Goal: Task Accomplishment & Management: Manage account settings

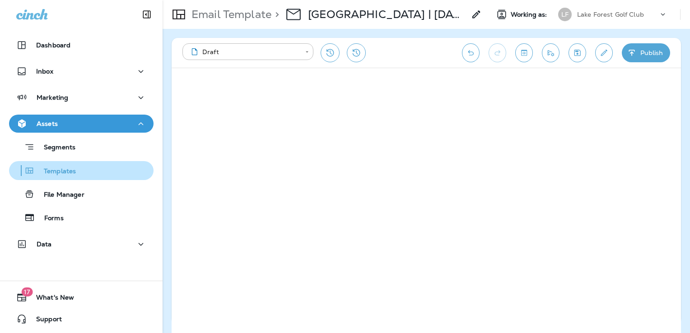
click at [83, 172] on div "Templates" at bounding box center [81, 171] width 137 height 14
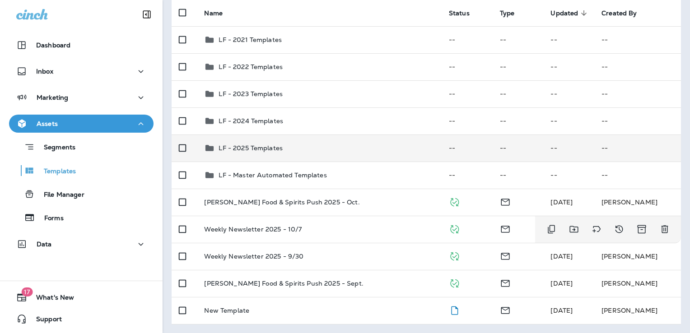
scroll to position [91, 0]
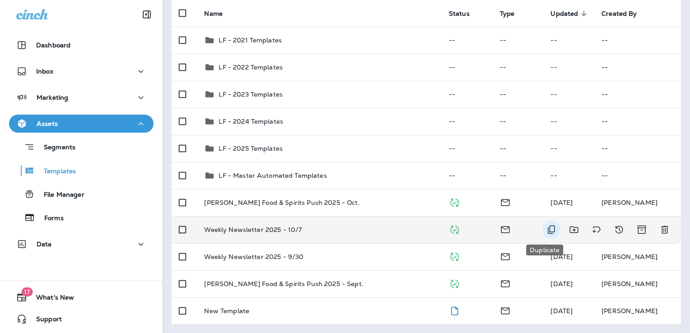
click at [543, 229] on button "Duplicate" at bounding box center [552, 230] width 18 height 18
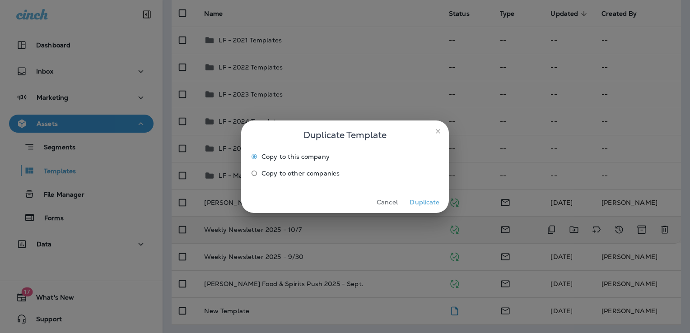
click at [421, 203] on button "Duplicate" at bounding box center [425, 203] width 34 height 14
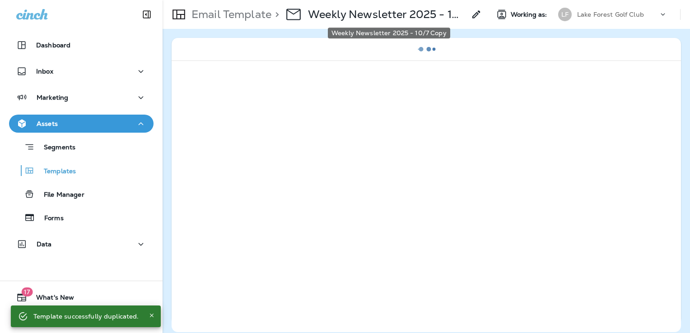
click at [408, 15] on p "Weekly Newsletter 2025 - 10/7 Copy" at bounding box center [387, 15] width 158 height 14
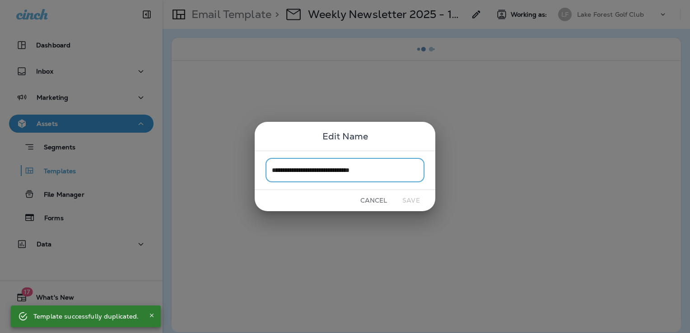
click at [402, 167] on input "**********" at bounding box center [345, 171] width 159 height 24
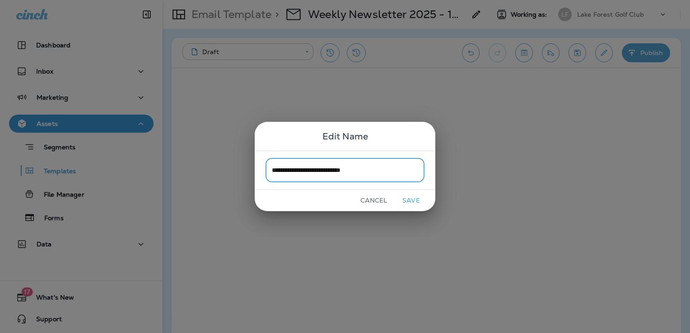
type input "**********"
drag, startPoint x: 413, startPoint y: 195, endPoint x: 423, endPoint y: 196, distance: 10.0
click at [413, 195] on button "Save" at bounding box center [412, 201] width 34 height 14
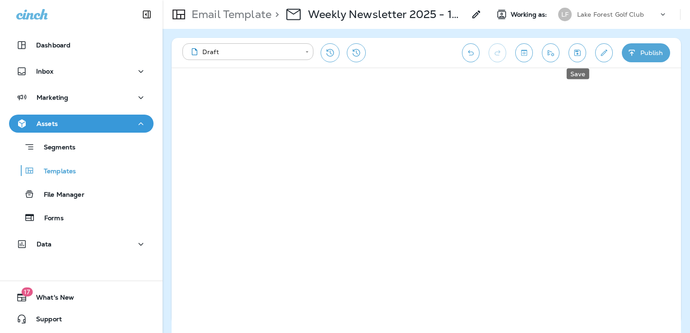
click at [574, 55] on icon "Save" at bounding box center [577, 52] width 9 height 9
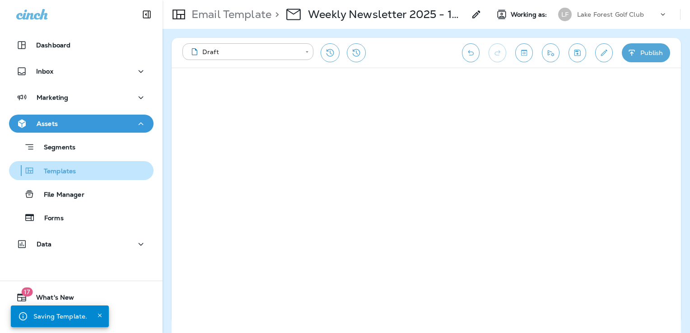
click at [78, 172] on div "Templates" at bounding box center [81, 171] width 137 height 14
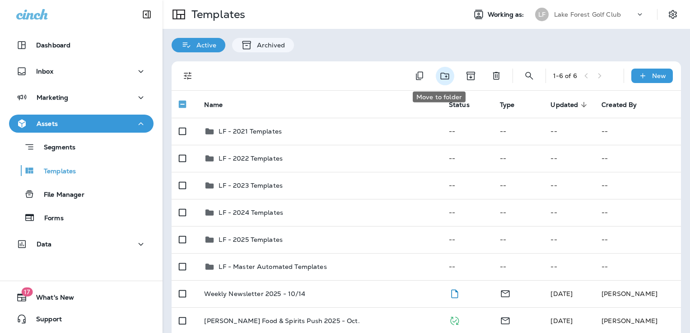
click at [440, 76] on icon "Move to folder" at bounding box center [445, 75] width 11 height 11
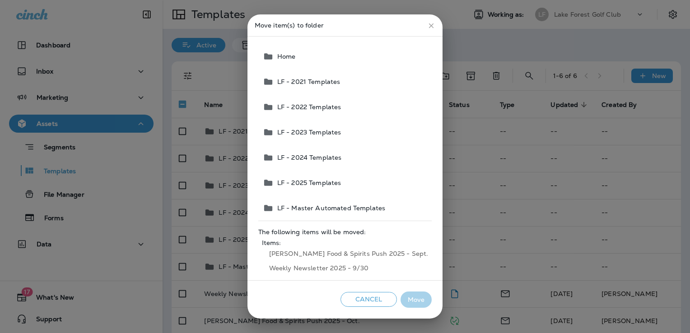
click at [334, 183] on span "LF - 2025 Templates" at bounding box center [308, 182] width 68 height 7
click at [406, 303] on button "Move" at bounding box center [416, 300] width 31 height 17
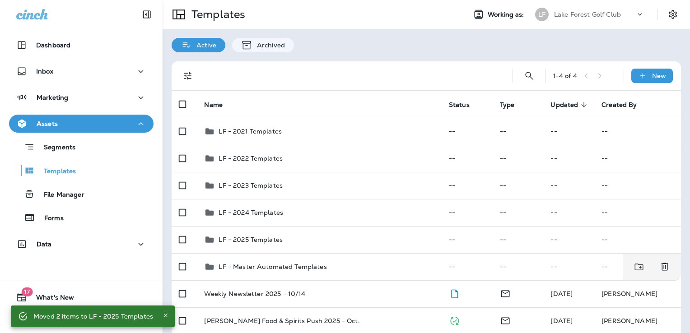
scroll to position [65, 0]
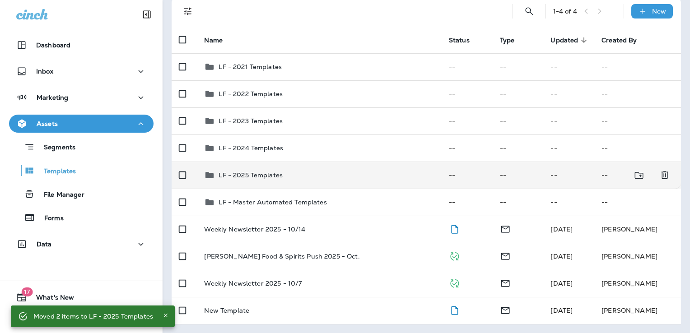
click at [356, 180] on td "LF - 2025 Templates" at bounding box center [319, 175] width 244 height 27
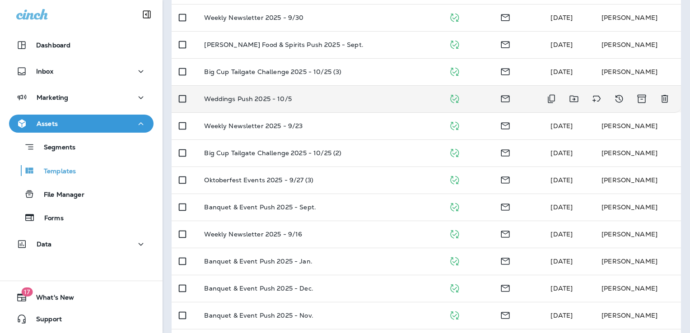
scroll to position [115, 0]
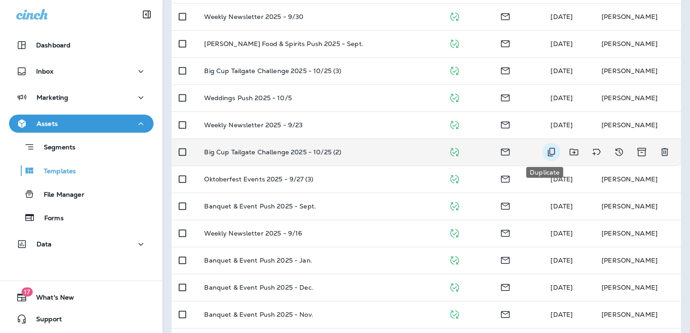
click at [543, 151] on button "Duplicate" at bounding box center [552, 152] width 18 height 18
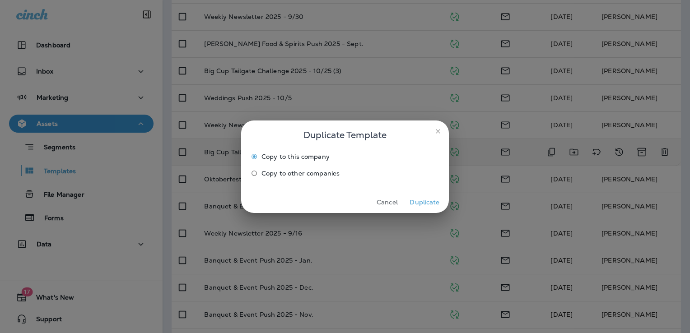
click at [425, 199] on button "Duplicate" at bounding box center [425, 203] width 34 height 14
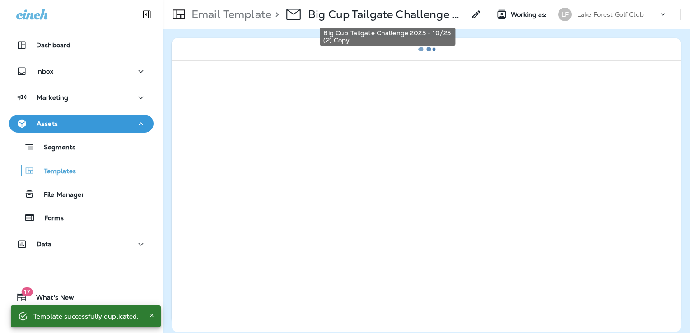
click at [418, 16] on p "Big Cup Tailgate Challenge 2025 - 10/25 (2) Copy" at bounding box center [387, 15] width 158 height 14
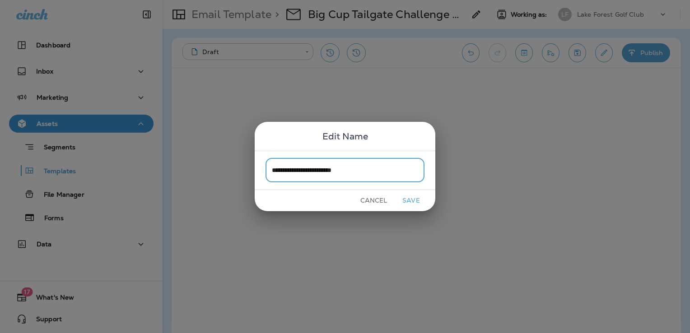
type input "**********"
click at [419, 199] on button "Save" at bounding box center [412, 201] width 34 height 14
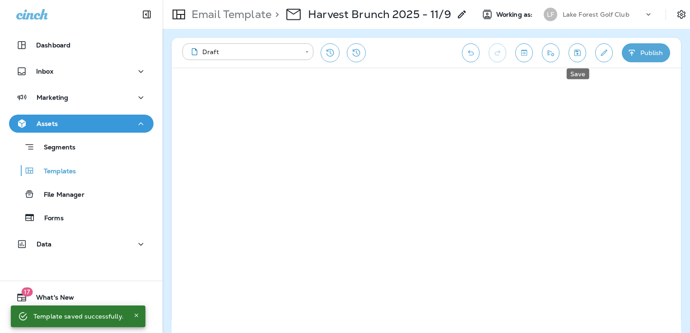
click at [575, 59] on button "Save" at bounding box center [578, 52] width 18 height 19
click at [579, 50] on icon "Save" at bounding box center [577, 52] width 9 height 9
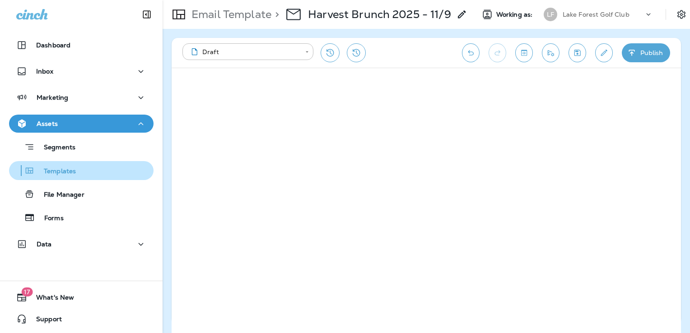
click at [90, 175] on div "Templates" at bounding box center [81, 171] width 137 height 14
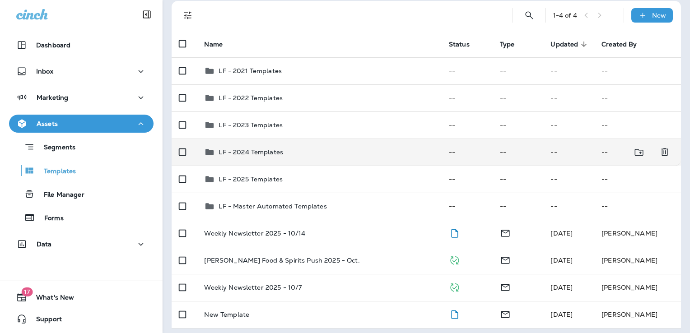
scroll to position [65, 0]
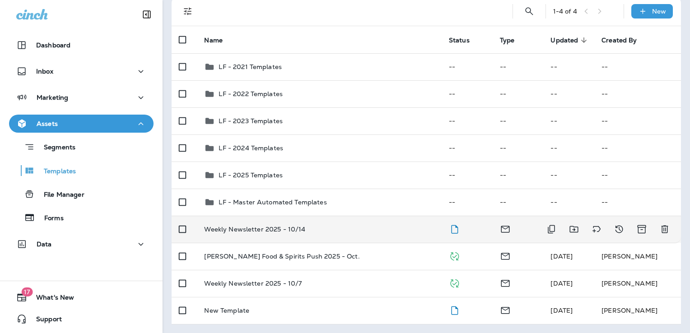
click at [356, 229] on div "Weekly Newsletter 2025 - 10/14" at bounding box center [319, 229] width 230 height 7
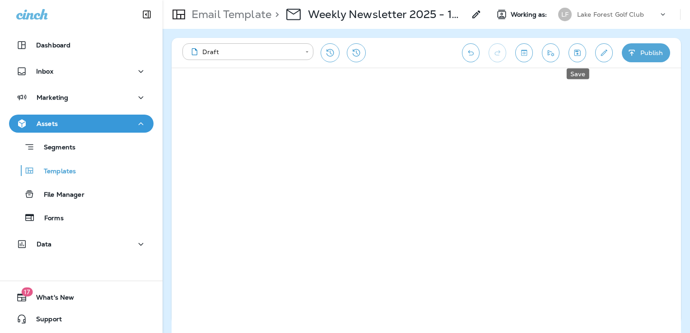
click at [572, 55] on button "Save" at bounding box center [578, 52] width 18 height 19
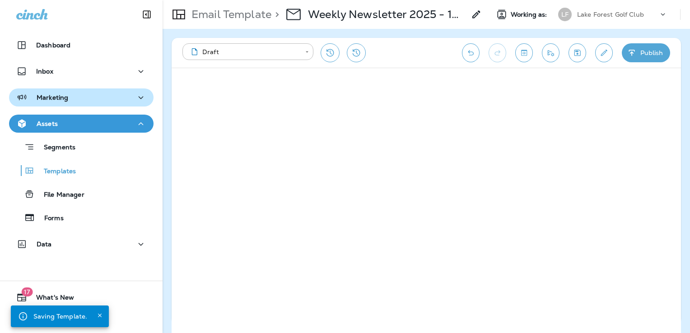
click at [64, 101] on p "Marketing" at bounding box center [53, 97] width 32 height 7
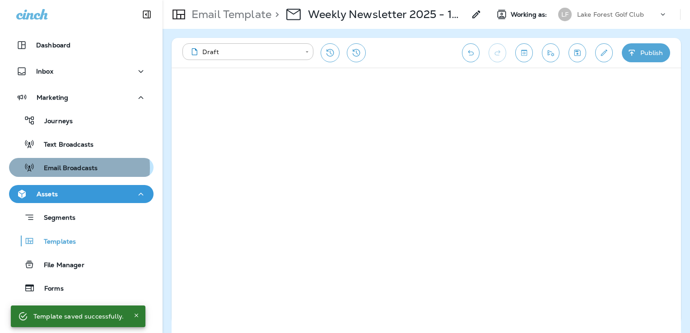
click at [67, 168] on p "Email Broadcasts" at bounding box center [66, 168] width 63 height 9
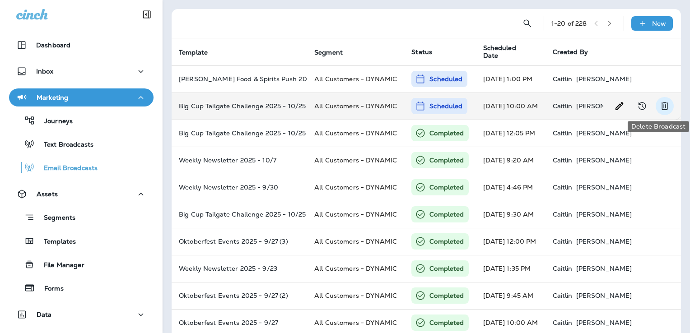
click at [662, 105] on icon "Delete Broadcast" at bounding box center [665, 107] width 7 height 8
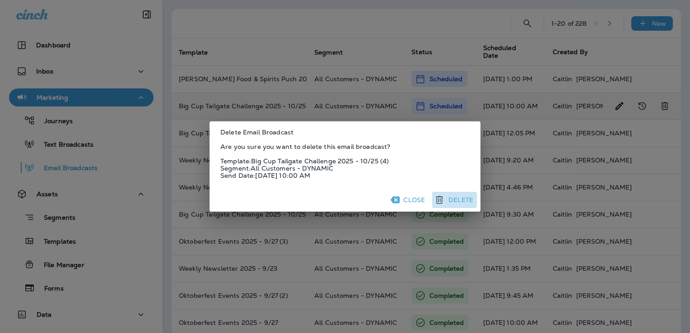
click at [456, 201] on button "Delete" at bounding box center [454, 200] width 45 height 16
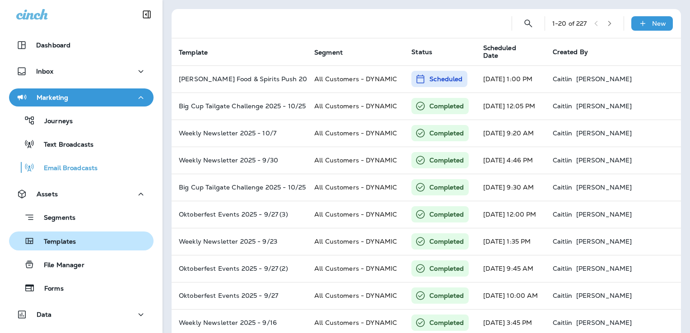
click at [76, 248] on div "Templates" at bounding box center [81, 242] width 137 height 14
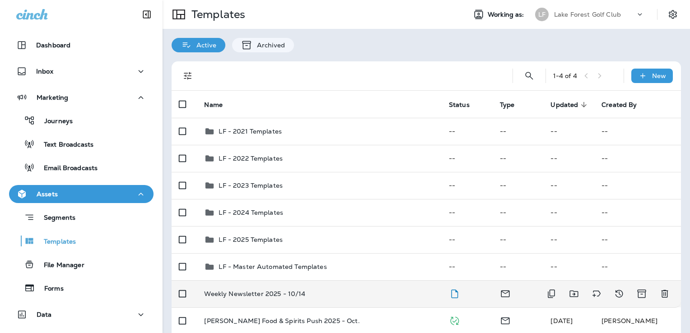
click at [331, 293] on div "Weekly Newsletter 2025 - 10/14" at bounding box center [319, 294] width 230 height 7
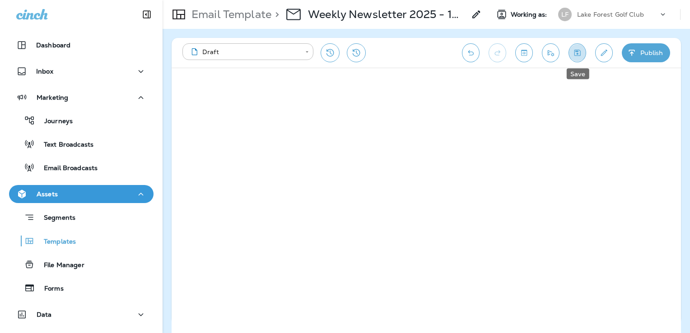
click at [578, 52] on icon "Save" at bounding box center [577, 52] width 9 height 9
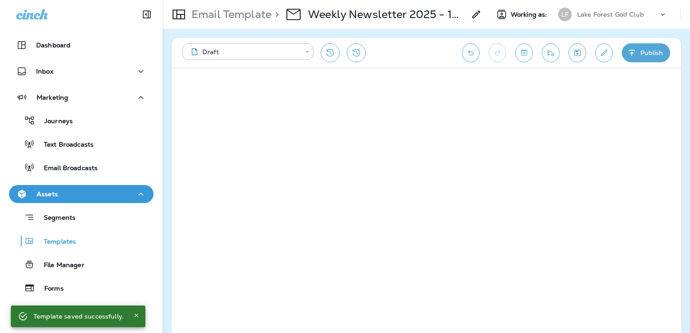
click at [571, 53] on button "Save" at bounding box center [578, 52] width 18 height 19
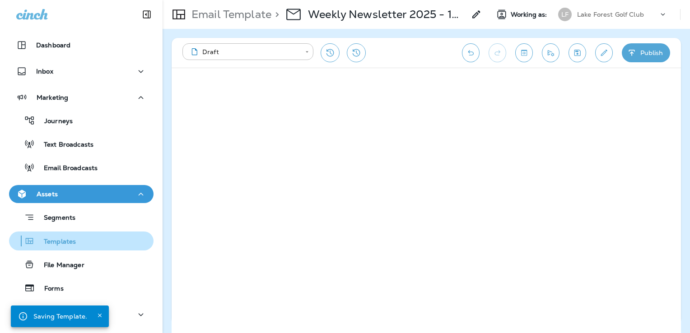
click at [86, 247] on div "Templates" at bounding box center [81, 242] width 137 height 14
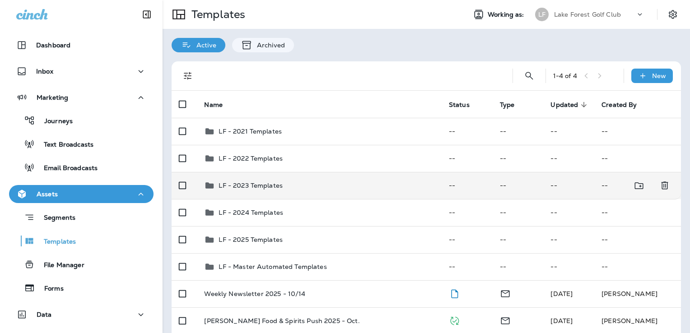
scroll to position [65, 0]
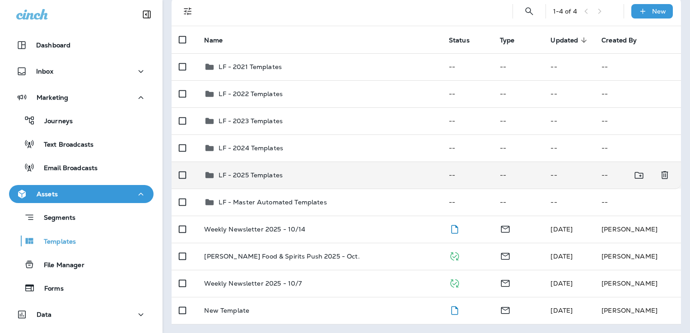
click at [343, 178] on div "LF - 2025 Templates" at bounding box center [319, 175] width 230 height 11
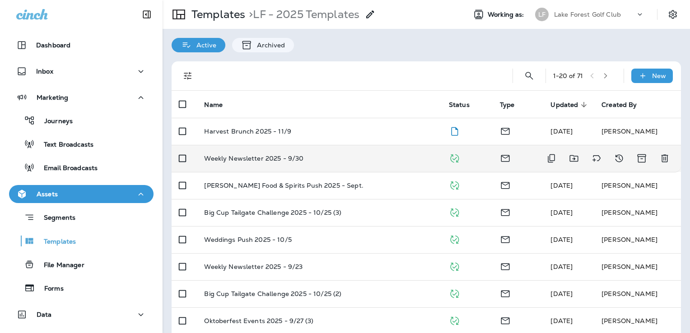
click at [348, 161] on div "Weekly Newsletter 2025 - 9/30" at bounding box center [319, 158] width 230 height 7
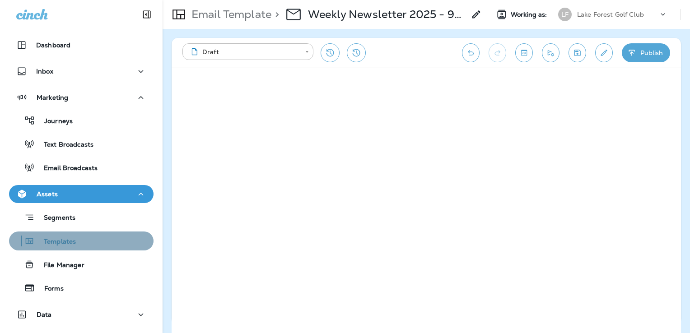
click at [81, 240] on div "Templates" at bounding box center [81, 242] width 137 height 14
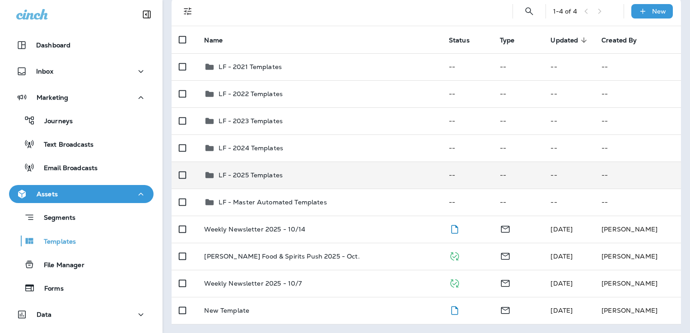
scroll to position [65, 0]
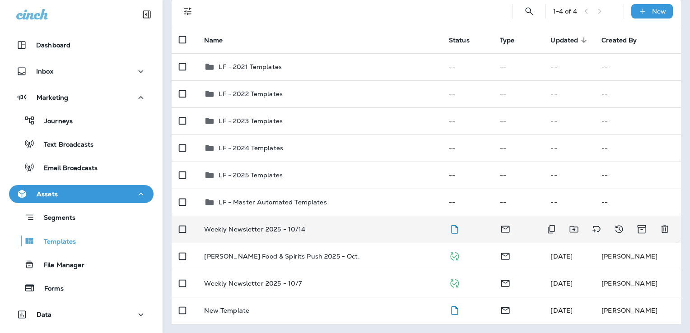
click at [344, 234] on td "Weekly Newsletter 2025 - 10/14" at bounding box center [319, 229] width 244 height 27
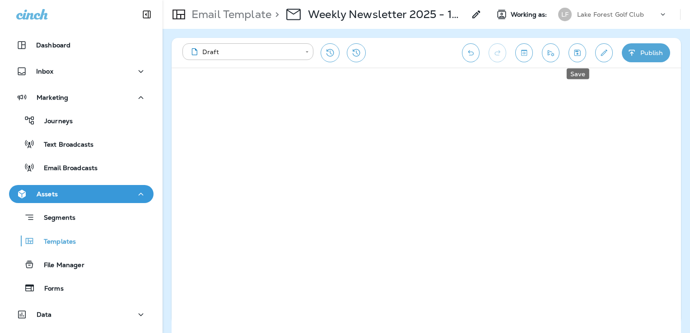
click at [573, 52] on icon "Save" at bounding box center [577, 52] width 9 height 9
click at [599, 57] on button "Edit details" at bounding box center [605, 52] width 18 height 19
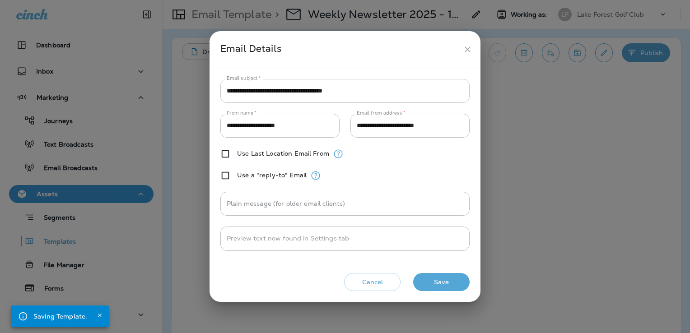
click at [316, 94] on input "**********" at bounding box center [345, 91] width 249 height 24
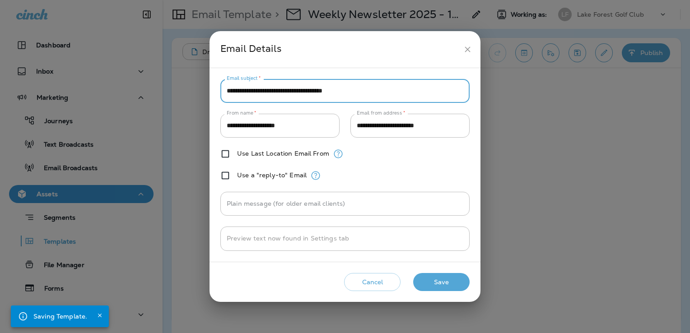
click at [316, 93] on input "**********" at bounding box center [345, 91] width 249 height 24
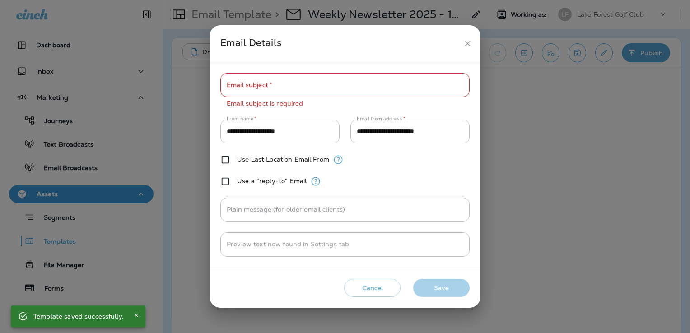
click at [385, 92] on input "Email subject   *" at bounding box center [345, 85] width 249 height 24
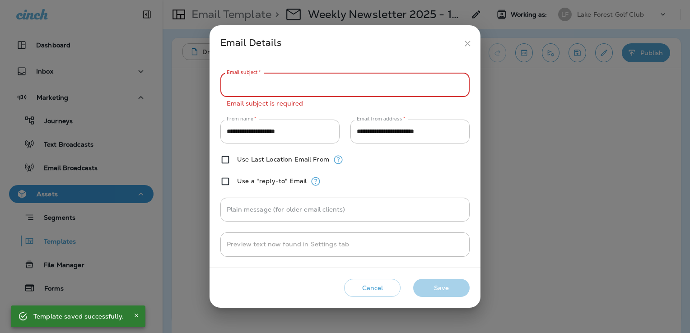
paste input "**********"
type input "**********"
click at [401, 185] on div "**********" at bounding box center [345, 165] width 249 height 184
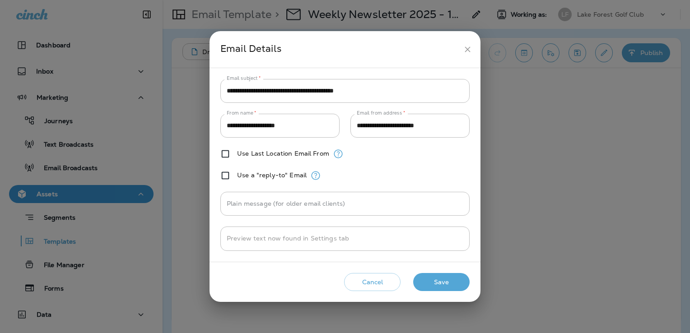
click at [445, 279] on button "Save" at bounding box center [441, 282] width 56 height 19
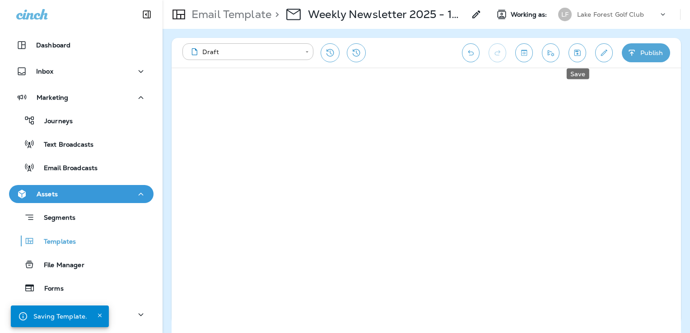
click at [578, 55] on icon "Save" at bounding box center [577, 52] width 9 height 9
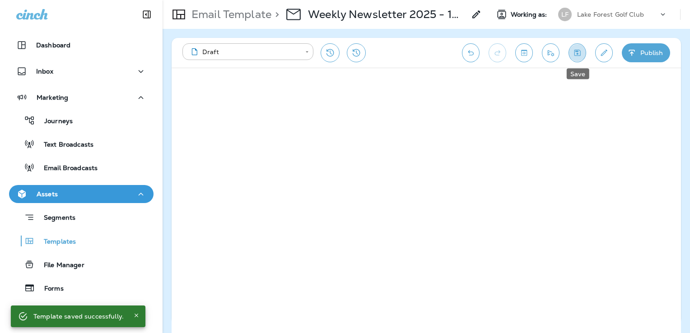
click at [582, 53] on icon "Save" at bounding box center [577, 52] width 9 height 9
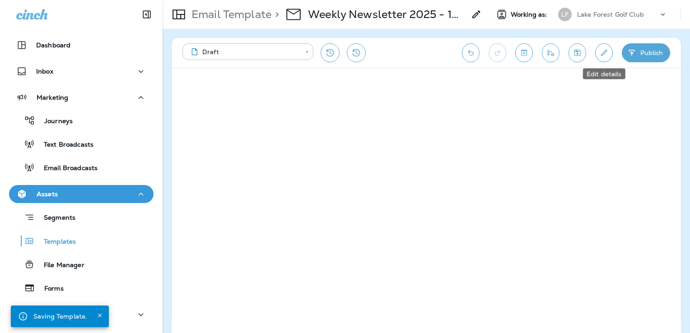
click at [598, 54] on button "Edit details" at bounding box center [605, 52] width 18 height 19
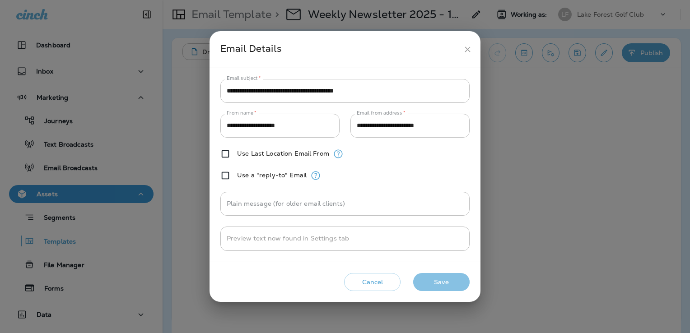
click at [450, 281] on button "Save" at bounding box center [441, 282] width 56 height 19
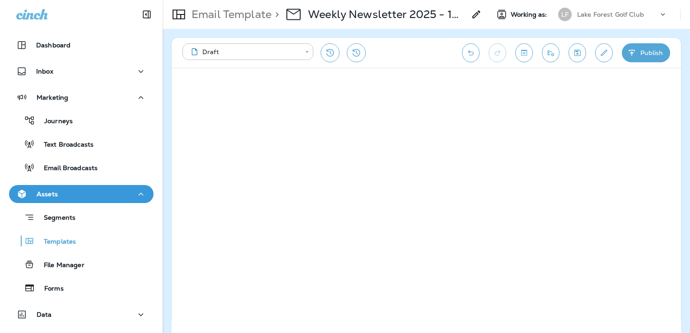
click at [574, 53] on icon "Save" at bounding box center [577, 52] width 9 height 9
click at [579, 50] on icon "Save" at bounding box center [578, 53] width 6 height 6
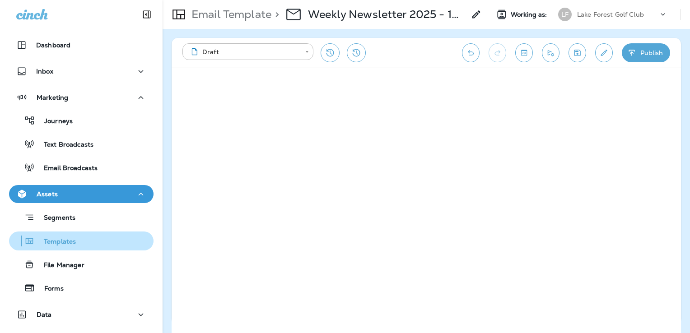
click at [88, 241] on div "Templates" at bounding box center [81, 242] width 137 height 14
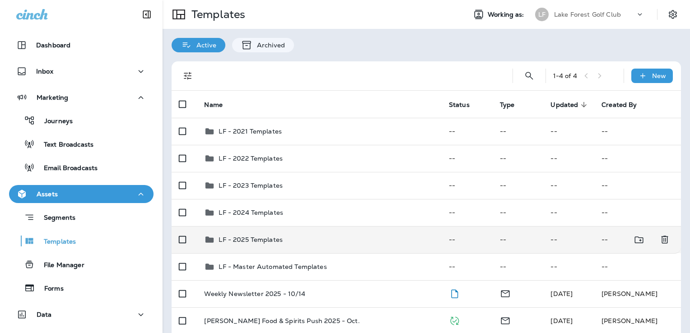
click at [338, 239] on div "LF - 2025 Templates" at bounding box center [319, 240] width 230 height 11
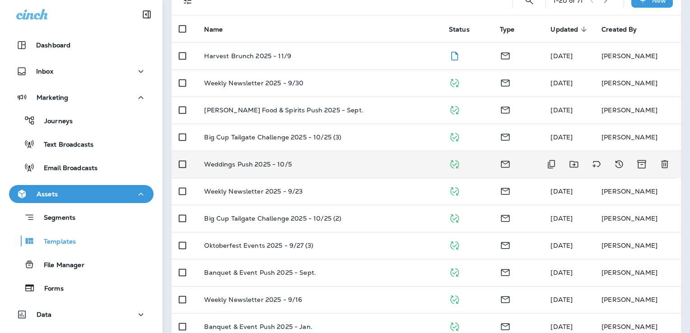
scroll to position [76, 0]
click at [548, 164] on icon "Duplicate" at bounding box center [551, 164] width 11 height 11
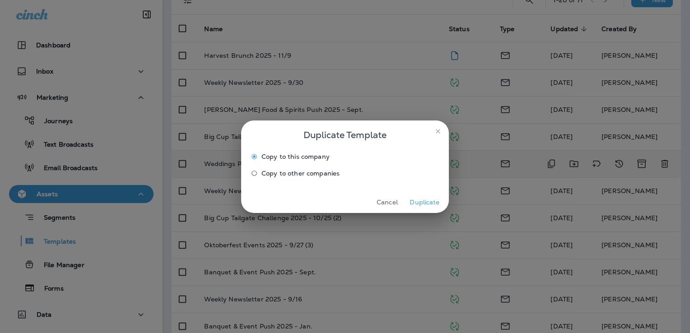
click at [427, 201] on button "Duplicate" at bounding box center [425, 203] width 34 height 14
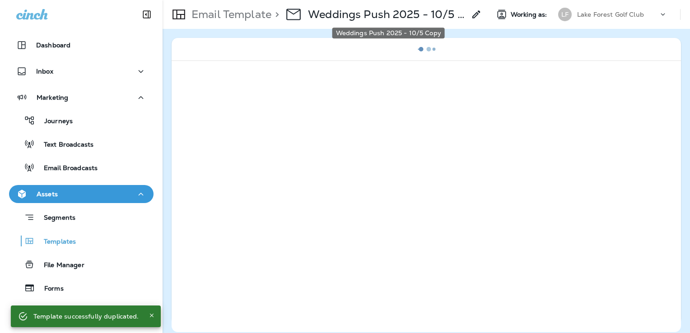
click at [409, 16] on p "Weddings Push 2025 - 10/5 Copy" at bounding box center [387, 15] width 158 height 14
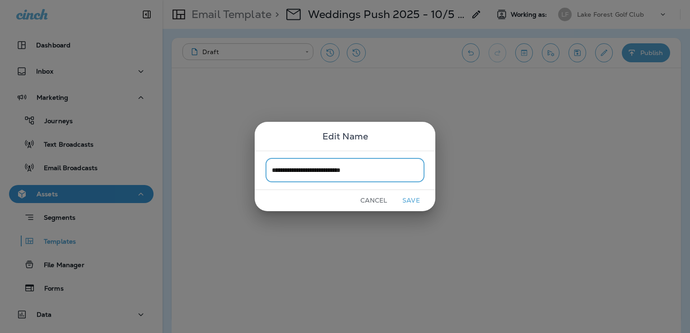
type input "**********"
click at [413, 201] on button "Save" at bounding box center [412, 201] width 34 height 14
